Goal: Task Accomplishment & Management: Use online tool/utility

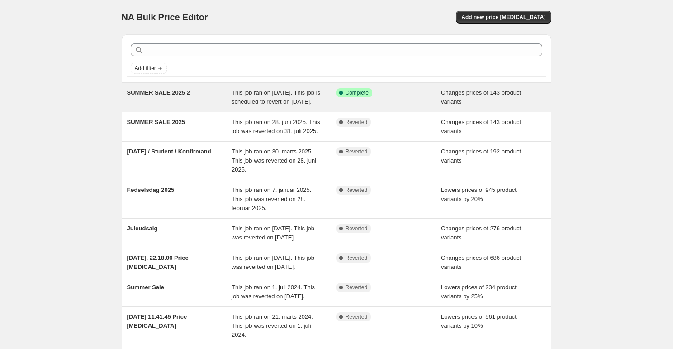
click at [231, 99] on div "SUMMER SALE 2025 2" at bounding box center [179, 97] width 105 height 18
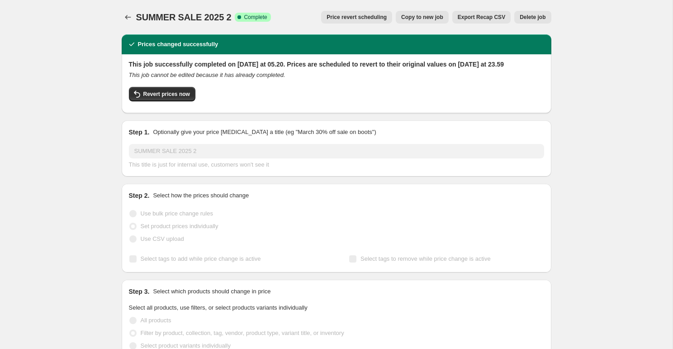
select select "collection"
